Goal: Task Accomplishment & Management: Manage account settings

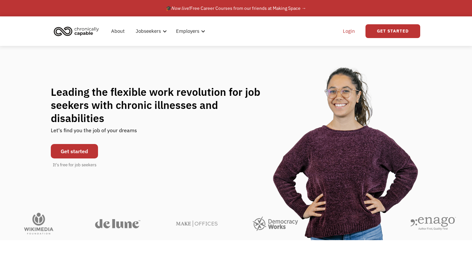
click at [353, 32] on link "Login" at bounding box center [349, 31] width 20 height 21
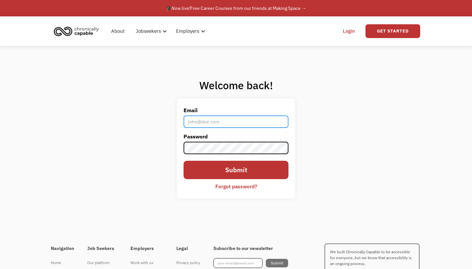
type input "[EMAIL_ADDRESS][DOMAIN_NAME]"
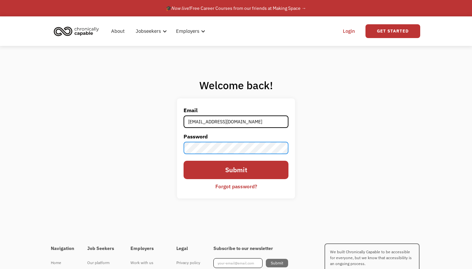
click at [236, 170] on input "Submit" at bounding box center [235, 170] width 105 height 19
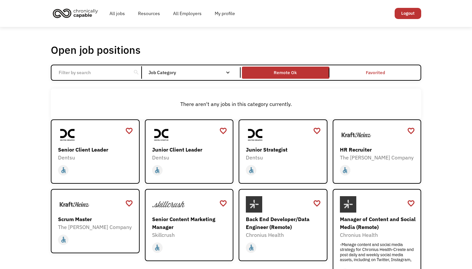
click at [283, 77] on link "Remote Ok" at bounding box center [285, 72] width 90 height 15
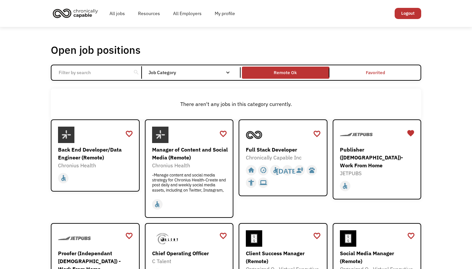
click at [120, 70] on input "Email Form" at bounding box center [91, 72] width 73 height 12
type input "remote"
click input "Email Form" at bounding box center [0, 0] width 0 height 0
